Goal: Transaction & Acquisition: Subscribe to service/newsletter

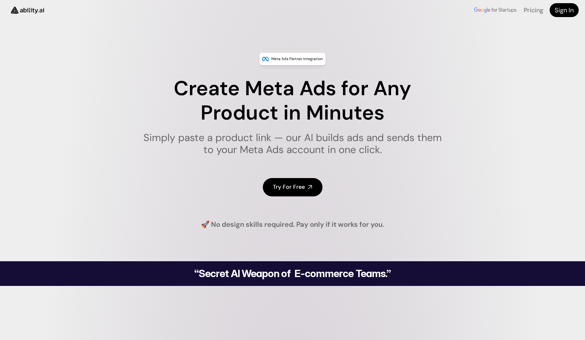
click at [286, 185] on h4 "Try For Free" at bounding box center [289, 187] width 32 height 8
click at [531, 10] on link "Pricing" at bounding box center [534, 10] width 20 height 8
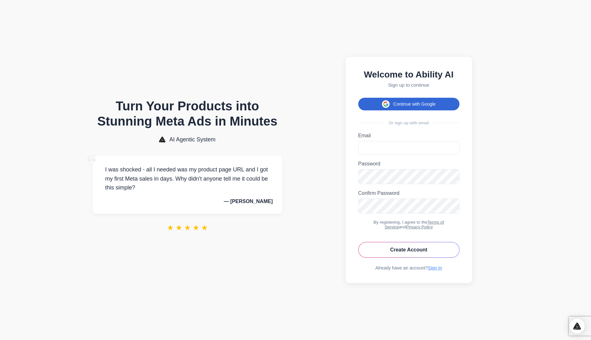
click at [409, 98] on button "Continue with Google" at bounding box center [408, 104] width 101 height 13
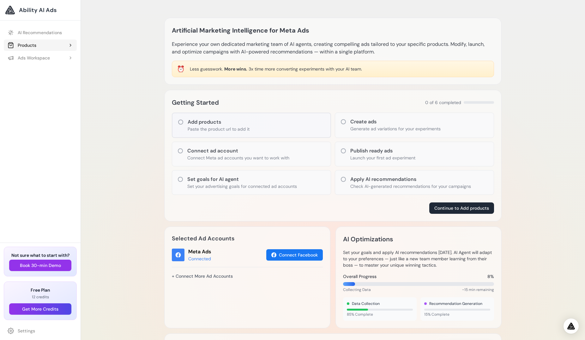
click at [66, 46] on button "Products" at bounding box center [40, 45] width 73 height 11
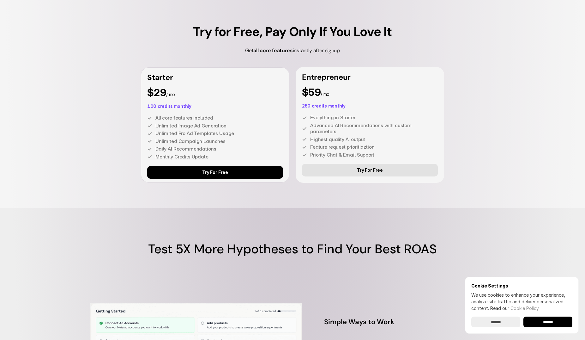
scroll to position [1759, 0]
